Goal: Transaction & Acquisition: Download file/media

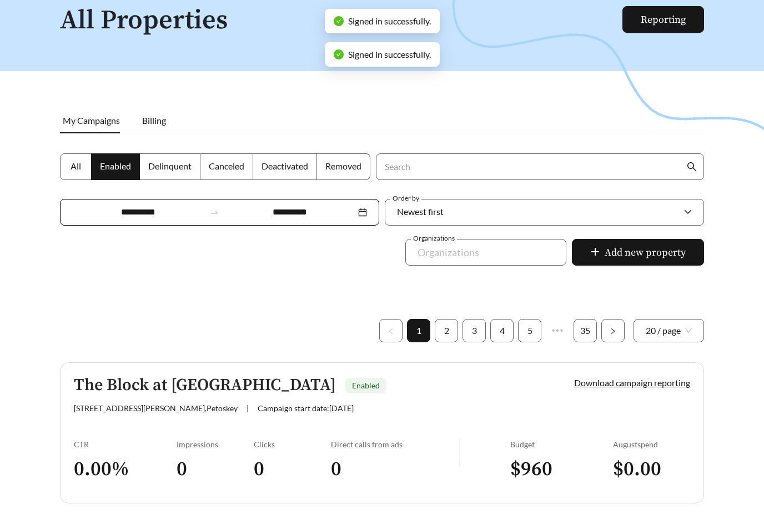
scroll to position [78, 0]
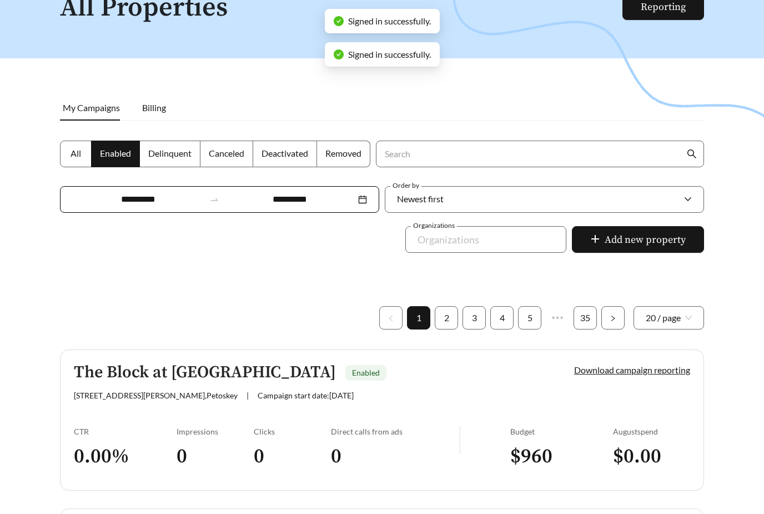
click at [112, 371] on h5 "The Block at Petoskey" at bounding box center [205, 372] width 262 height 18
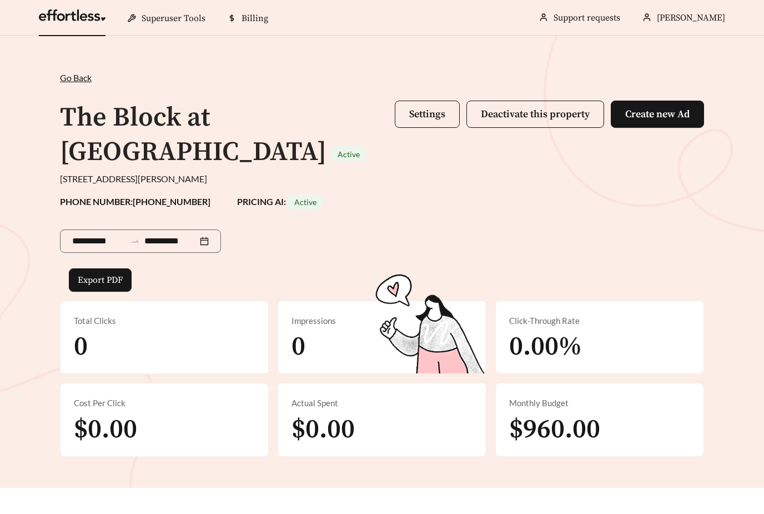
scroll to position [36, 0]
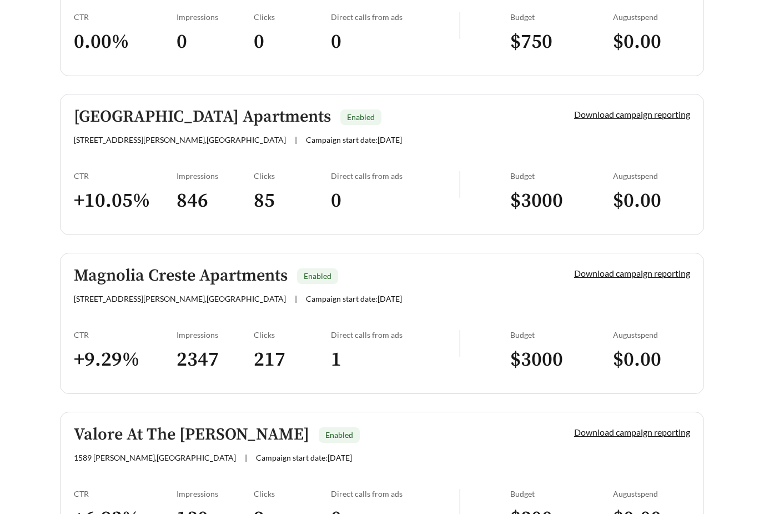
scroll to position [651, 0]
click at [142, 120] on h5 "Magnolia Village Apartments" at bounding box center [202, 117] width 257 height 18
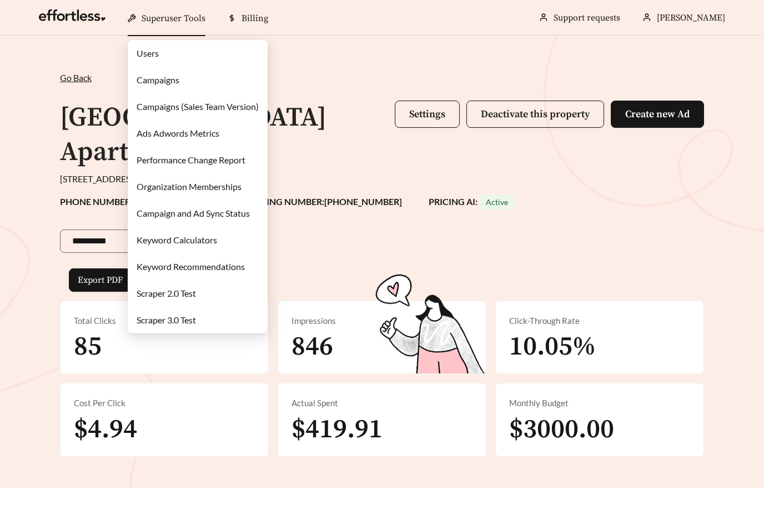
click at [146, 77] on link "Campaigns" at bounding box center [158, 79] width 43 height 11
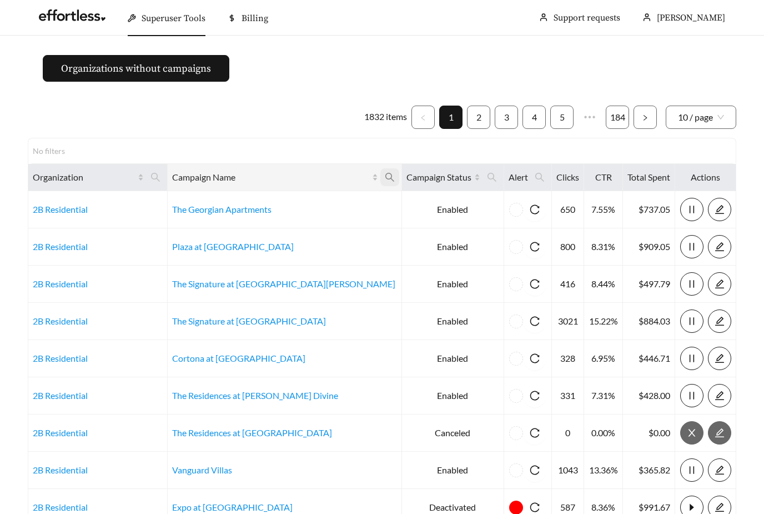
click at [380, 181] on span at bounding box center [389, 177] width 19 height 18
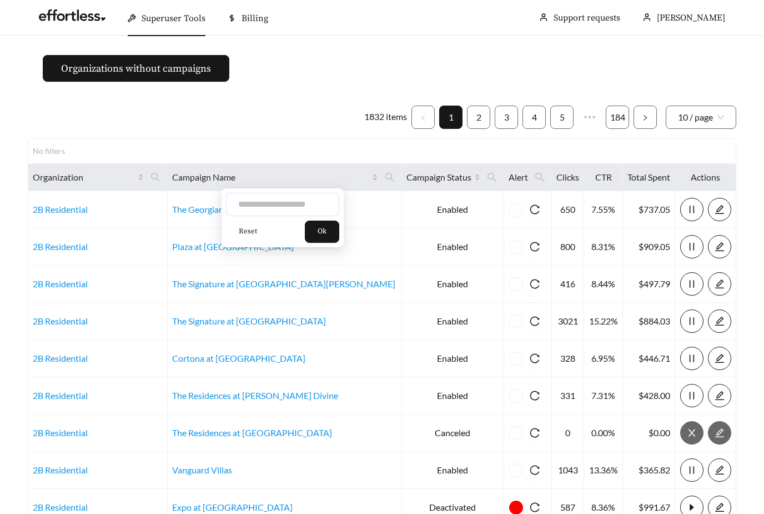
click at [303, 205] on input "text" at bounding box center [282, 204] width 113 height 23
type input "**********"
click at [319, 233] on span "Ok" at bounding box center [322, 231] width 9 height 11
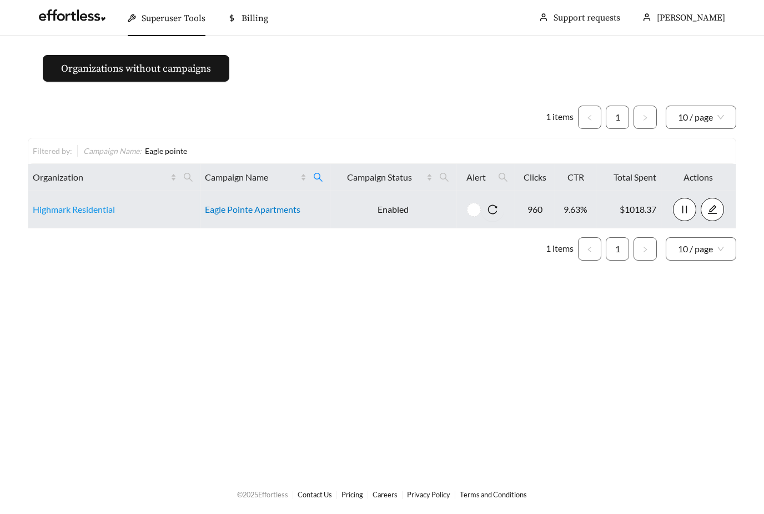
click at [266, 210] on link "Eagle Pointe Apartments" at bounding box center [252, 209] width 95 height 11
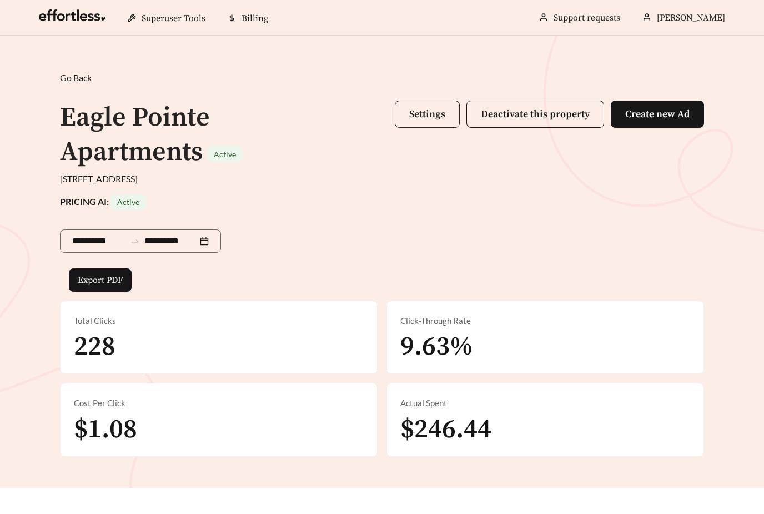
click at [421, 119] on span "Settings" at bounding box center [427, 114] width 36 height 13
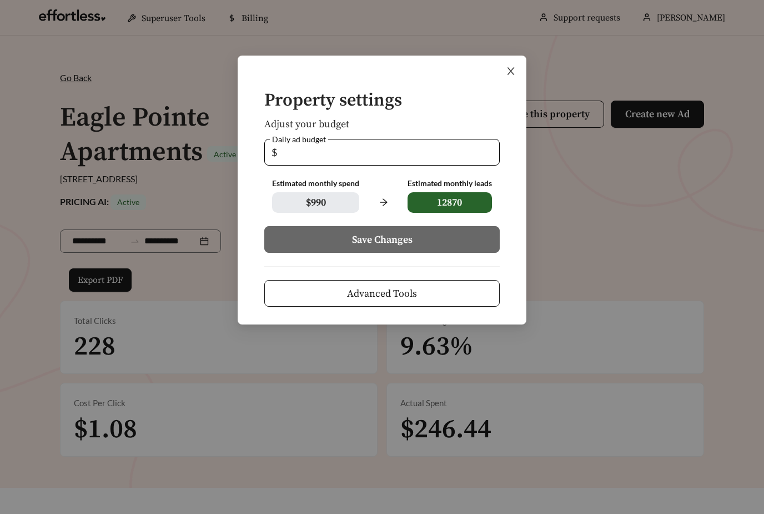
click at [512, 72] on icon "close" at bounding box center [511, 71] width 10 height 10
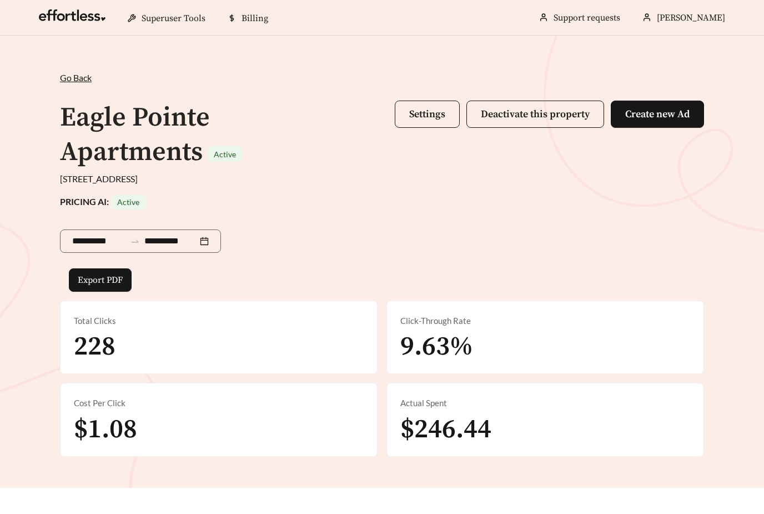
scroll to position [27, 0]
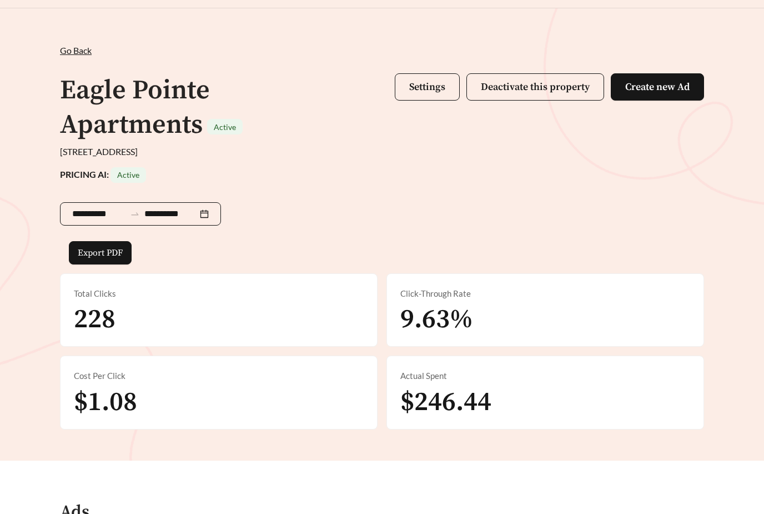
click at [96, 207] on input "**********" at bounding box center [98, 213] width 53 height 13
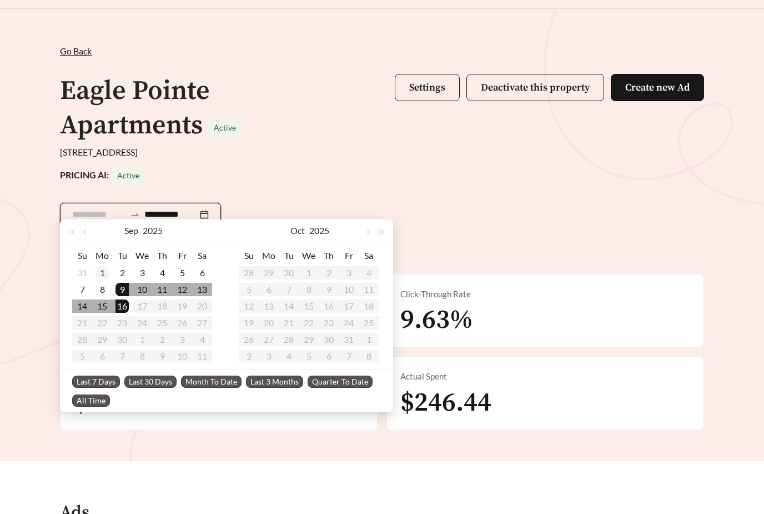
type input "**********"
drag, startPoint x: 100, startPoint y: 278, endPoint x: 100, endPoint y: 305, distance: 27.2
click at [100, 278] on div "1" at bounding box center [101, 272] width 13 height 13
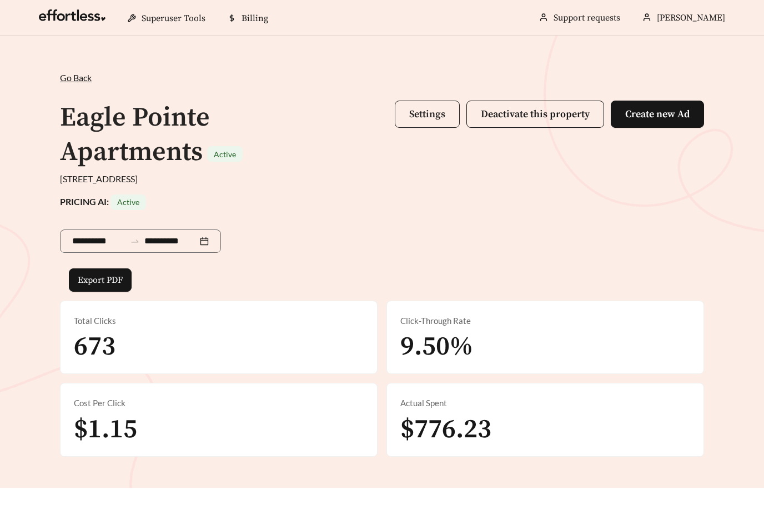
click at [413, 120] on span "Settings" at bounding box center [427, 114] width 36 height 13
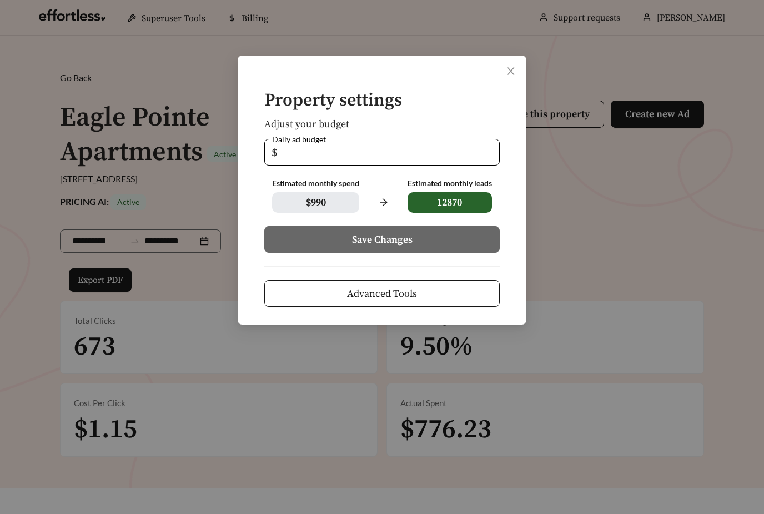
click at [608, 227] on div "Property settings Adjust your budget Daily ad budget $ ** Estimated monthly spe…" at bounding box center [382, 257] width 764 height 514
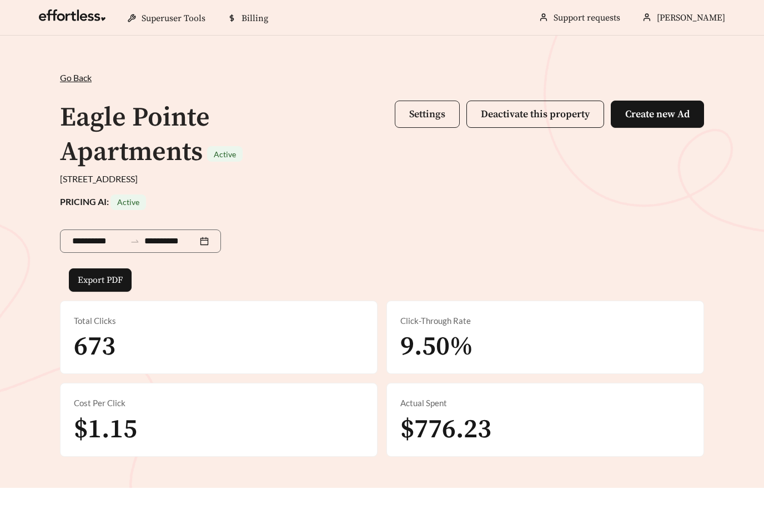
click at [435, 109] on span "Settings" at bounding box center [427, 114] width 36 height 13
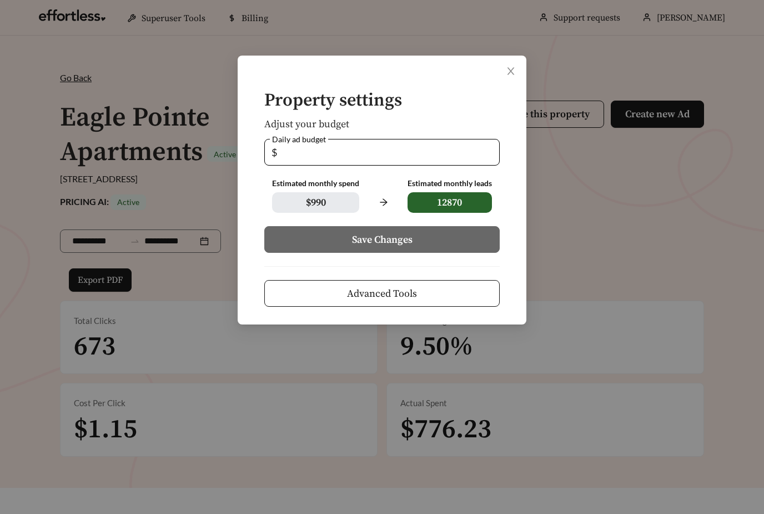
click at [400, 294] on span "Advanced Tools" at bounding box center [382, 293] width 70 height 15
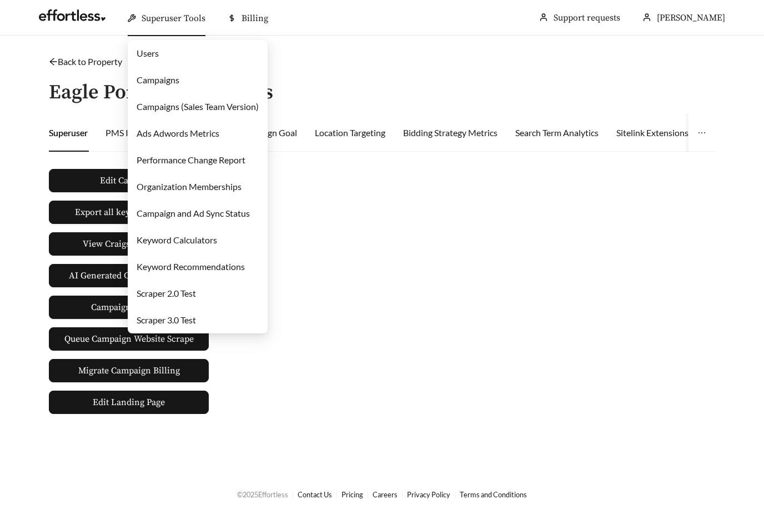
click at [159, 52] on link "Users" at bounding box center [148, 53] width 22 height 11
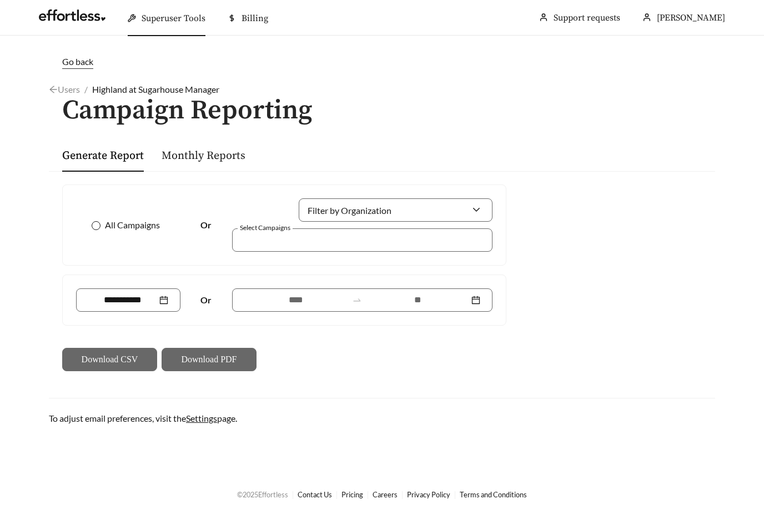
click at [114, 228] on span "All Campaigns" at bounding box center [132, 224] width 64 height 13
click at [199, 151] on link "Monthly Reports" at bounding box center [204, 156] width 84 height 14
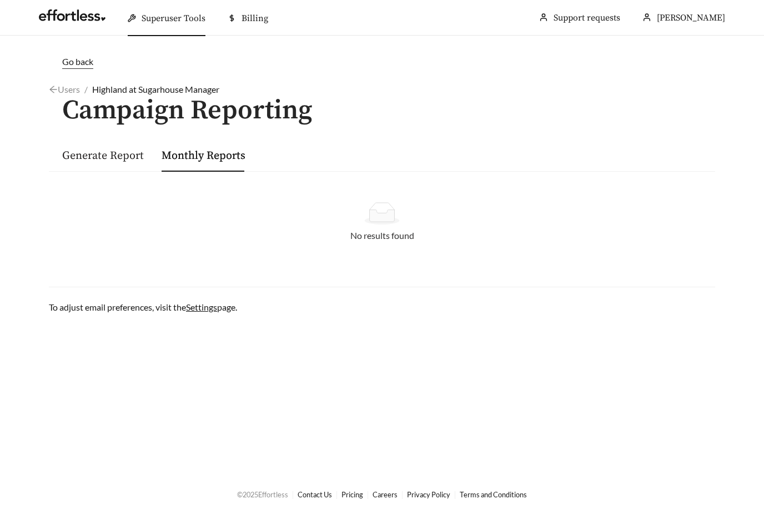
click at [103, 150] on link "Generate Report" at bounding box center [103, 156] width 82 height 14
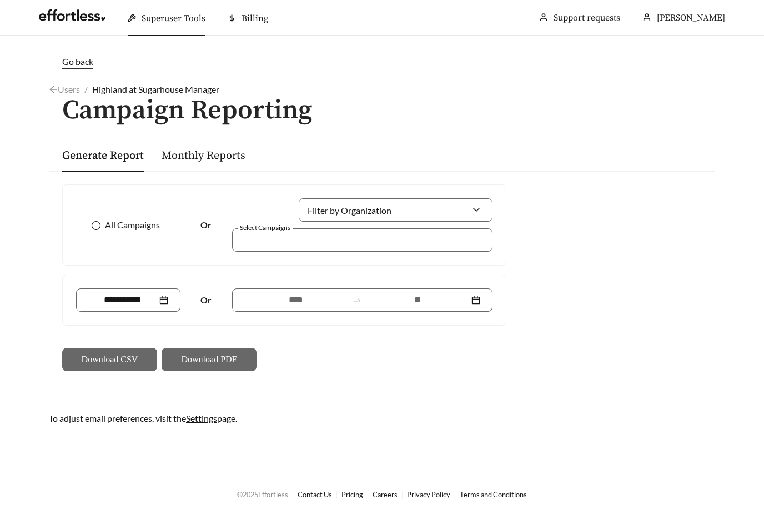
click at [132, 224] on span "All Campaigns" at bounding box center [132, 224] width 64 height 13
click at [130, 298] on input at bounding box center [122, 299] width 69 height 13
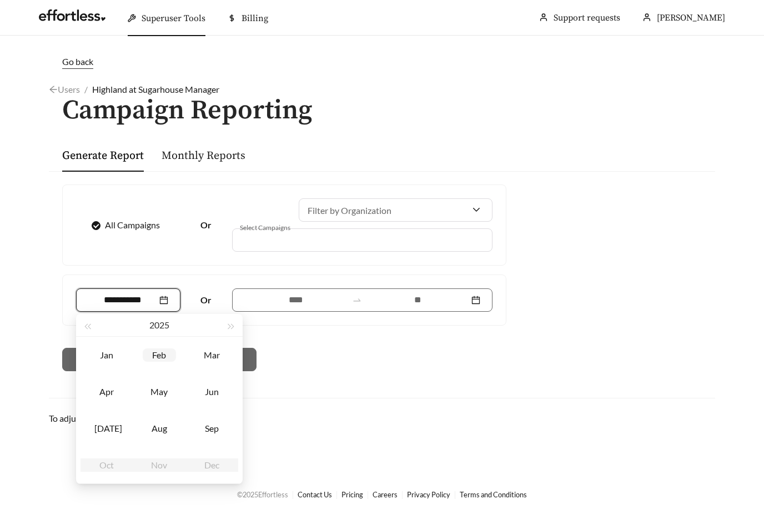
type input "*******"
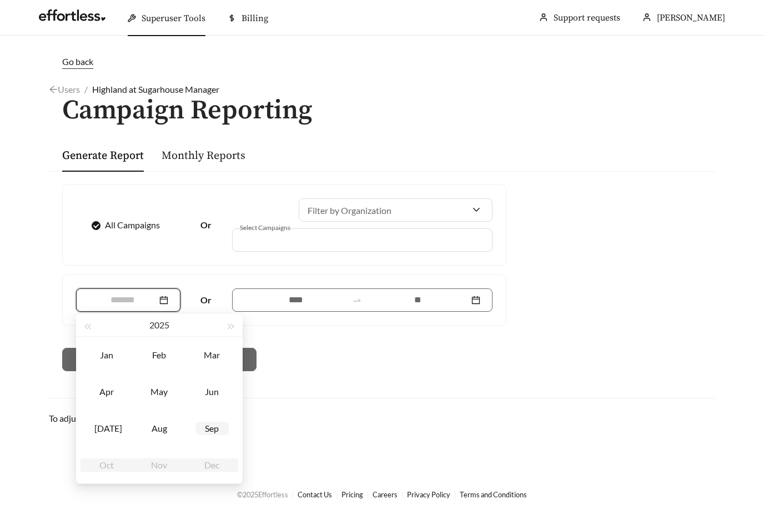
click at [215, 430] on div "Sep" at bounding box center [211, 427] width 33 height 13
type input "*******"
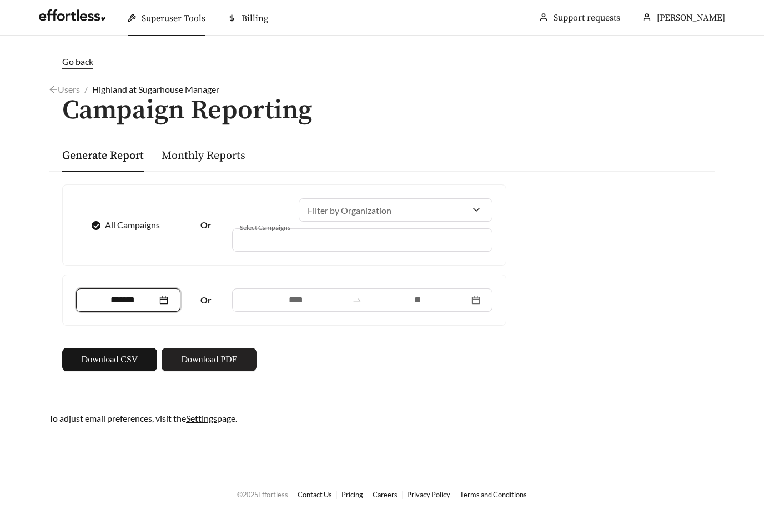
click at [220, 357] on span "Download PDF" at bounding box center [209, 359] width 56 height 13
